Goal: Transaction & Acquisition: Book appointment/travel/reservation

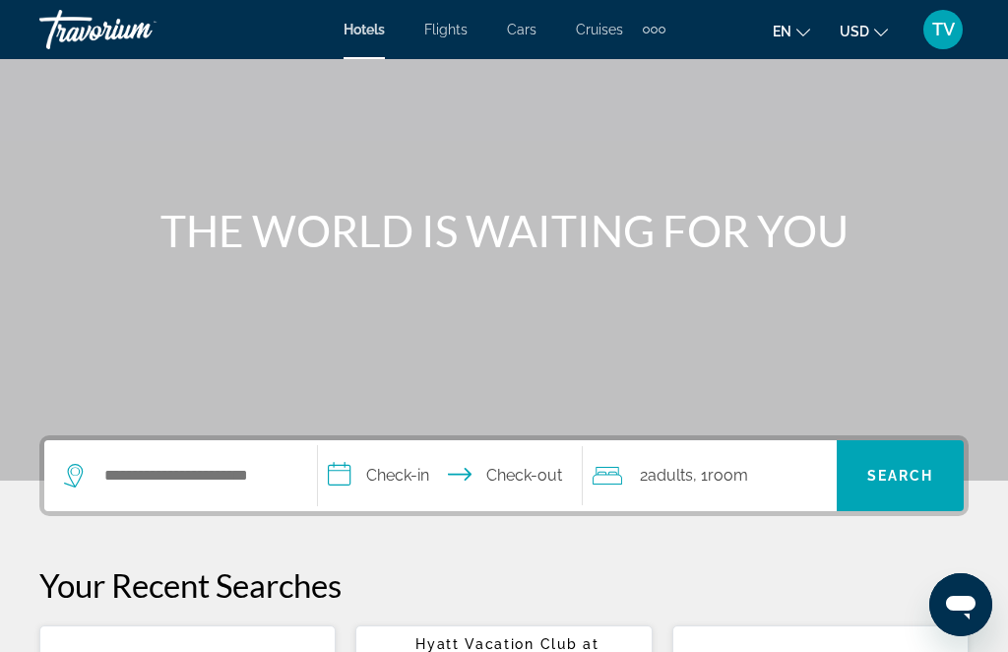
scroll to position [114, 0]
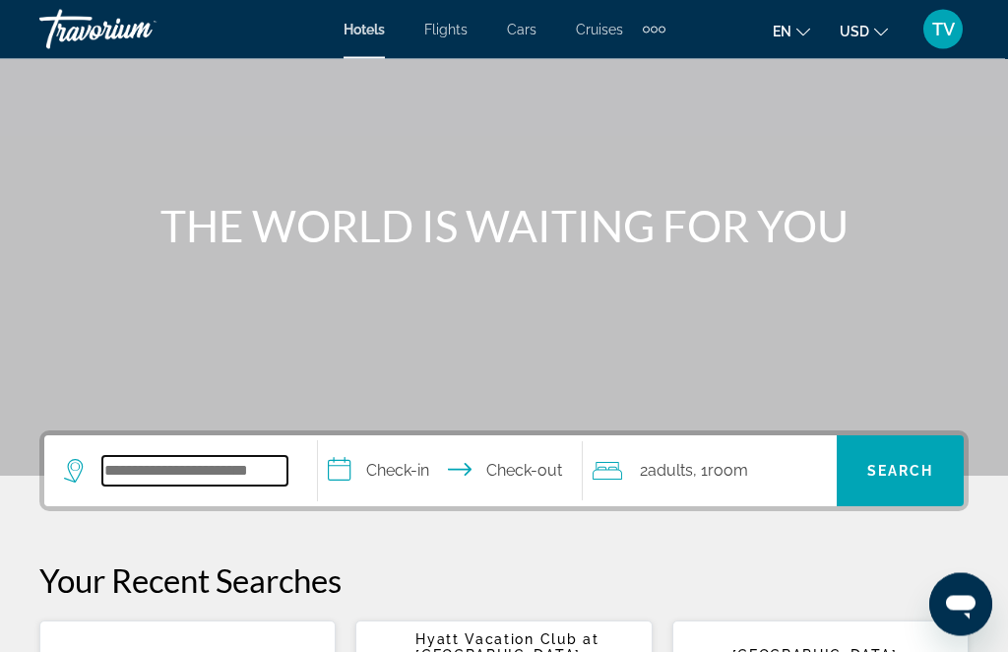
click at [225, 475] on input "Search widget" at bounding box center [194, 472] width 185 height 30
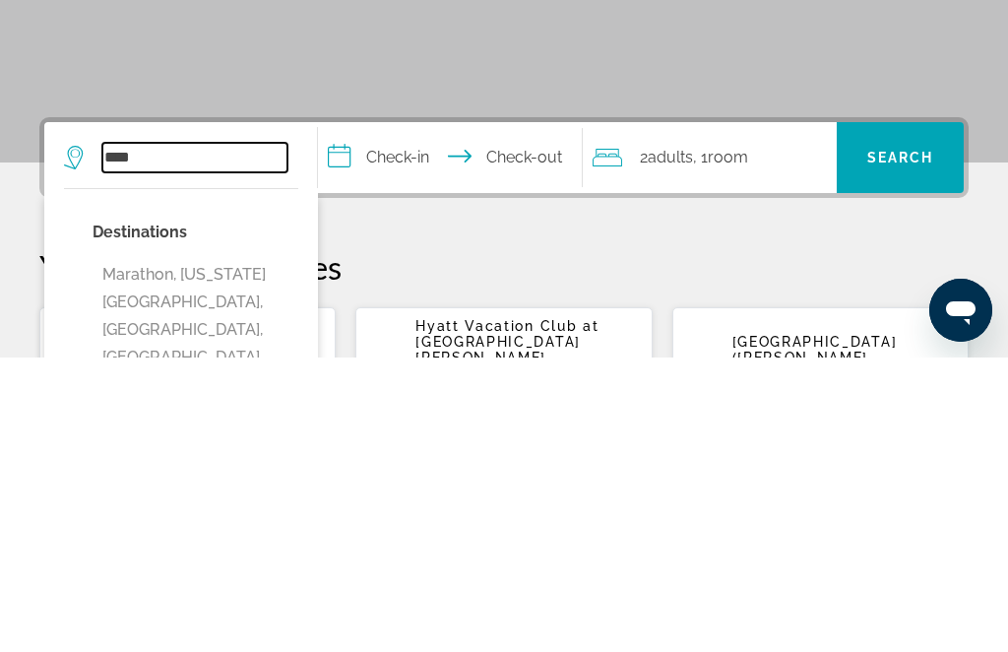
scroll to position [135, 0]
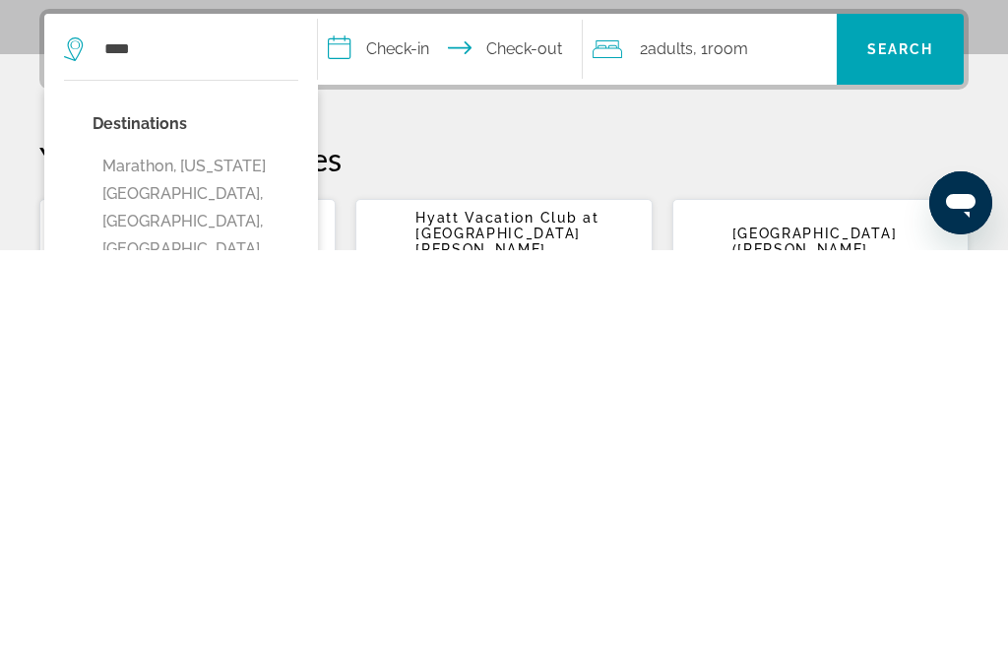
click at [251, 549] on button "Marathon, [US_STATE][GEOGRAPHIC_DATA], [GEOGRAPHIC_DATA], [GEOGRAPHIC_DATA] (MT…" at bounding box center [196, 623] width 206 height 148
type input "**********"
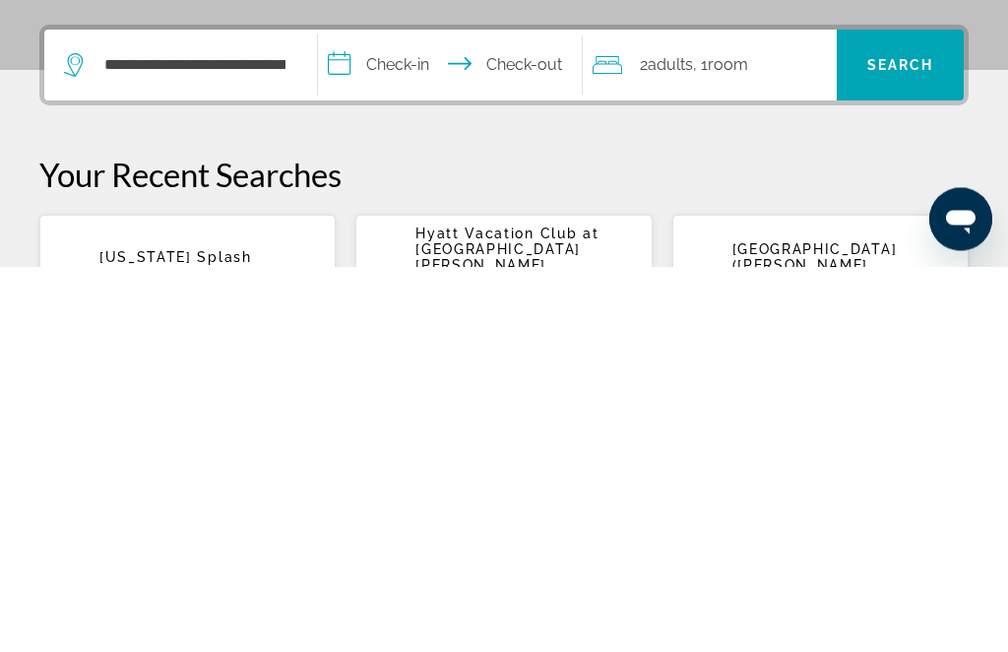
click at [446, 415] on input "**********" at bounding box center [454, 453] width 272 height 77
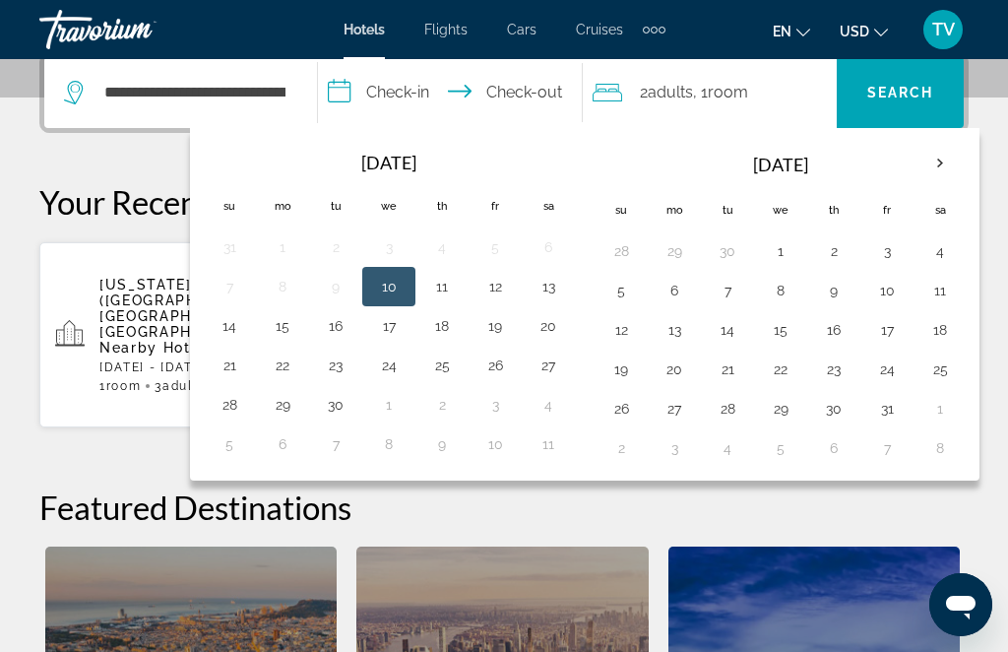
scroll to position [481, 0]
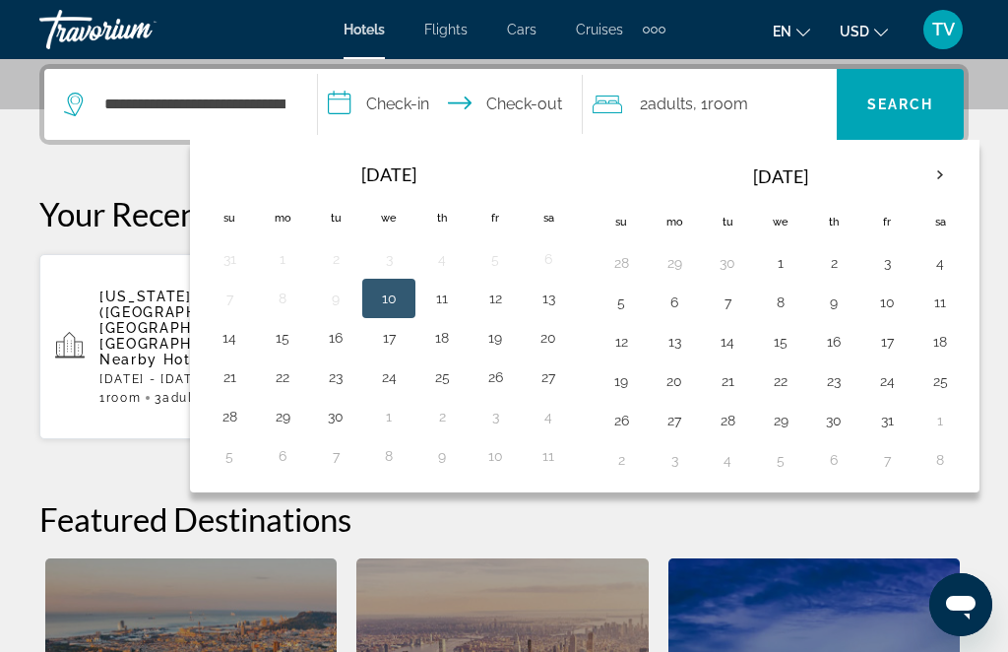
click at [941, 307] on button "11" at bounding box center [940, 302] width 32 height 28
click at [688, 329] on button "13" at bounding box center [675, 342] width 32 height 28
type input "**********"
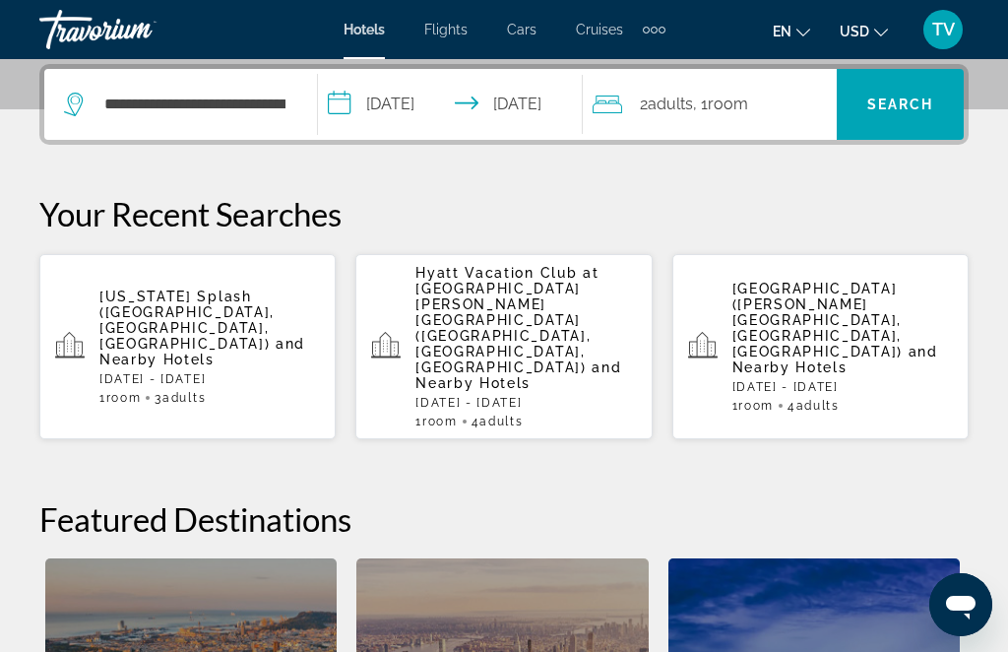
click at [748, 96] on span "Room" at bounding box center [728, 104] width 40 height 19
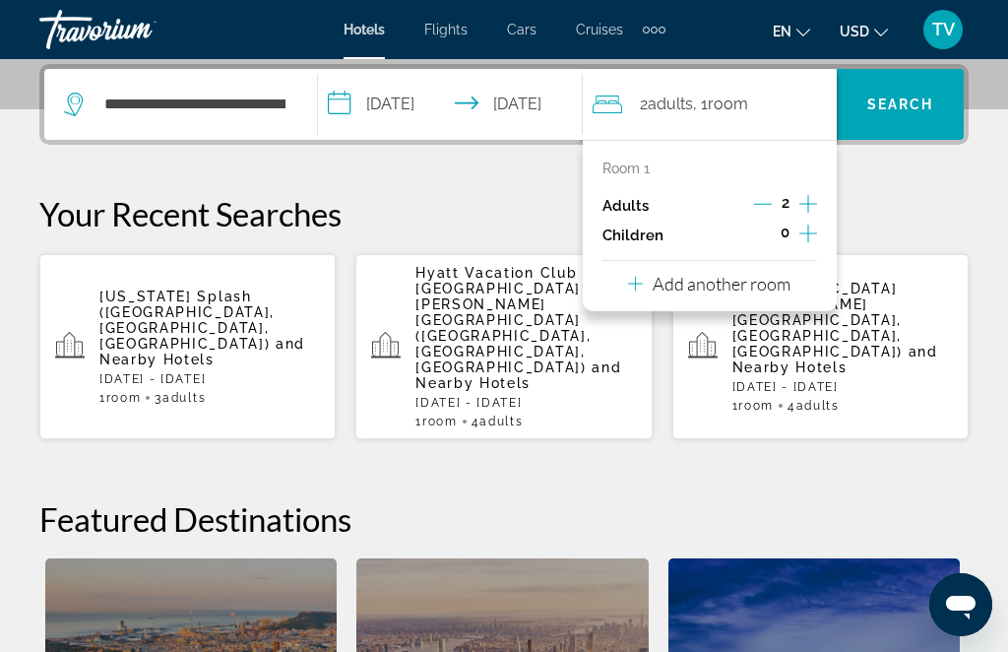
click at [817, 198] on icon "Increment adults" at bounding box center [808, 204] width 18 height 24
click at [817, 195] on icon "Increment adults" at bounding box center [808, 204] width 18 height 24
click at [822, 193] on div "Room 1 Adults 4 Children 0 Add another room" at bounding box center [710, 225] width 254 height 171
click at [888, 206] on p "Your Recent Searches" at bounding box center [503, 213] width 929 height 39
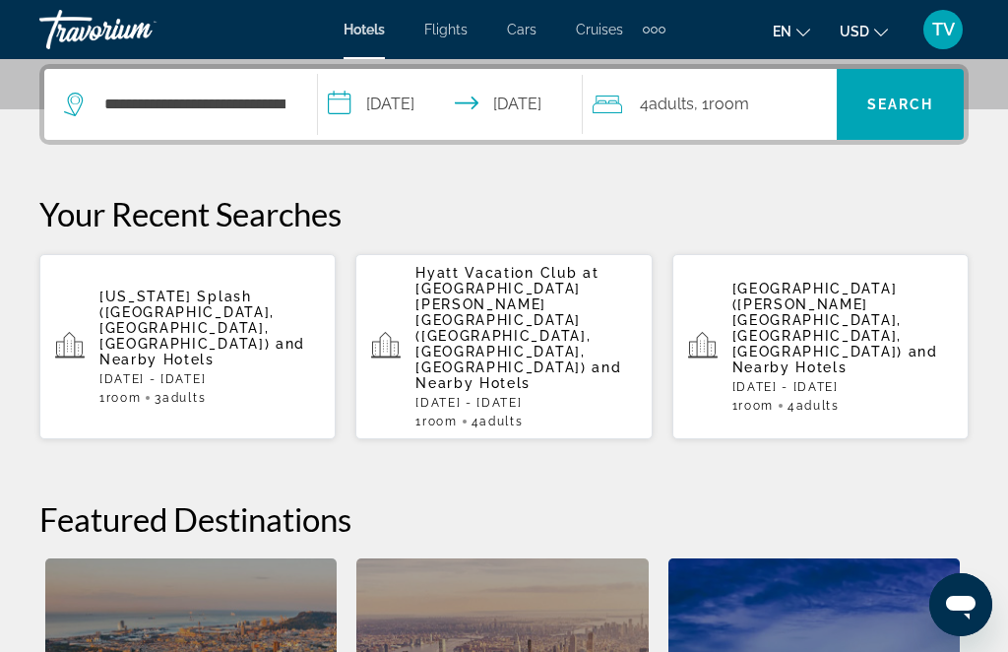
click at [925, 99] on span "Search" at bounding box center [900, 104] width 67 height 16
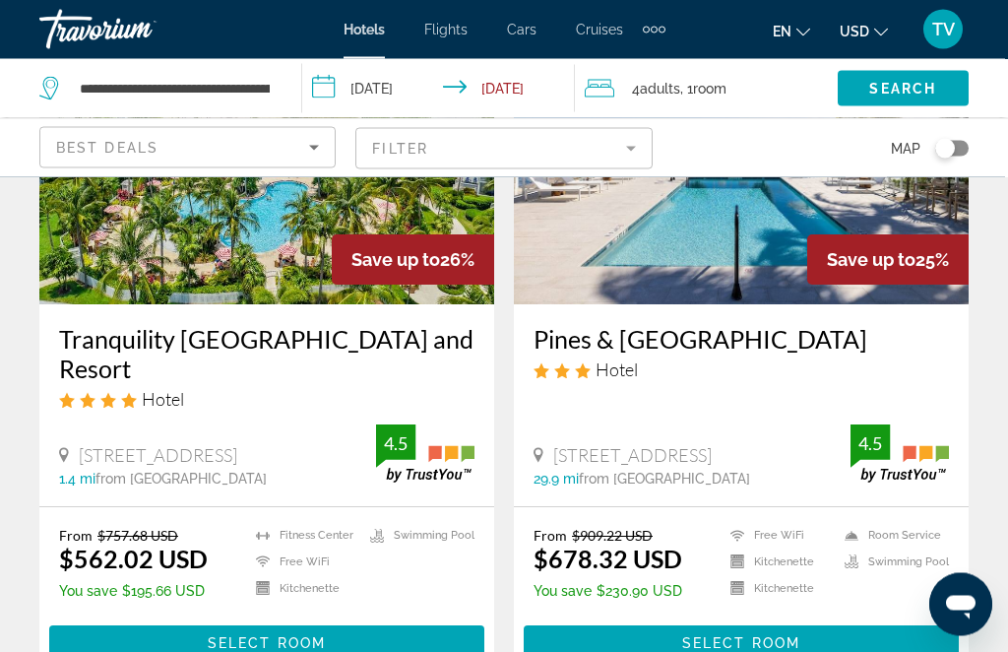
scroll to position [257, 0]
click at [376, 640] on span "Main content" at bounding box center [266, 642] width 435 height 47
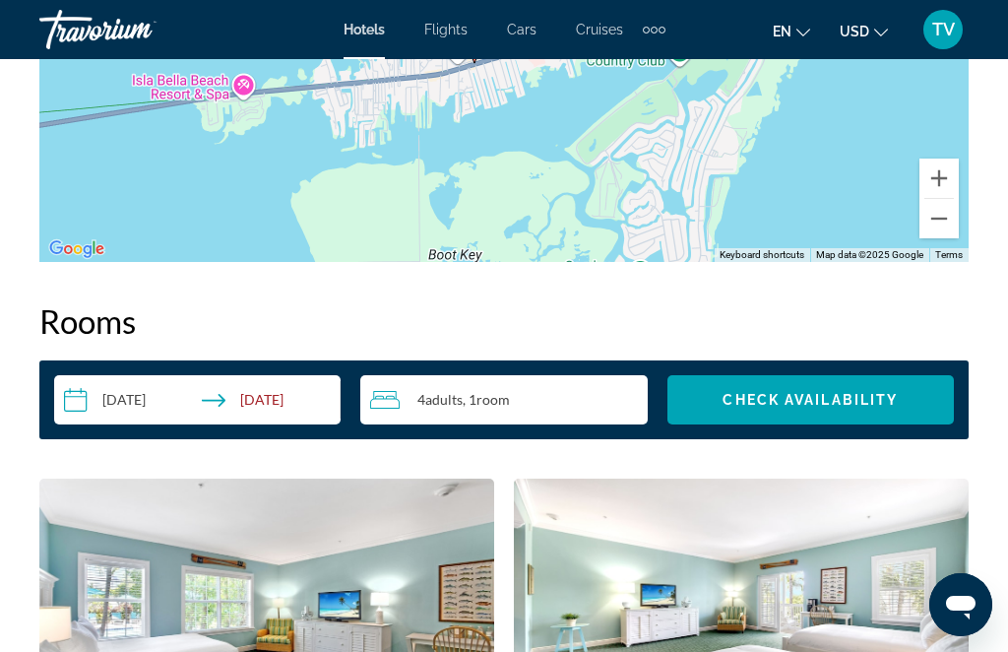
scroll to position [2893, 0]
